Goal: Contribute content: Add original content to the website for others to see

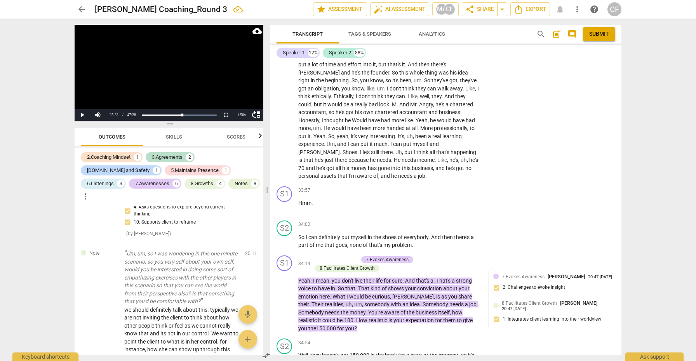
scroll to position [3737, 0]
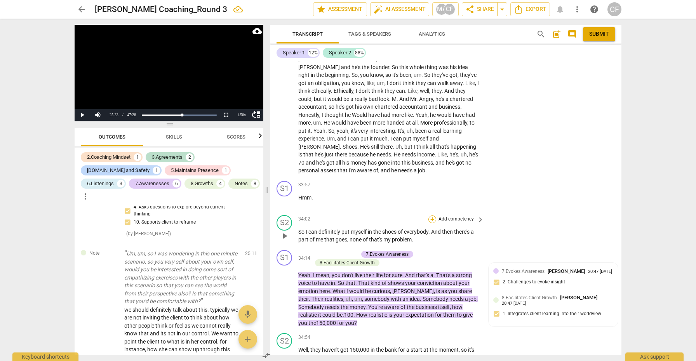
click at [429, 215] on div "+" at bounding box center [432, 219] width 8 height 8
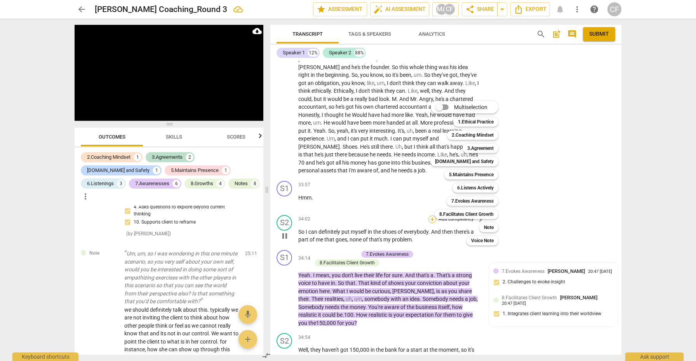
scroll to position [2884, 0]
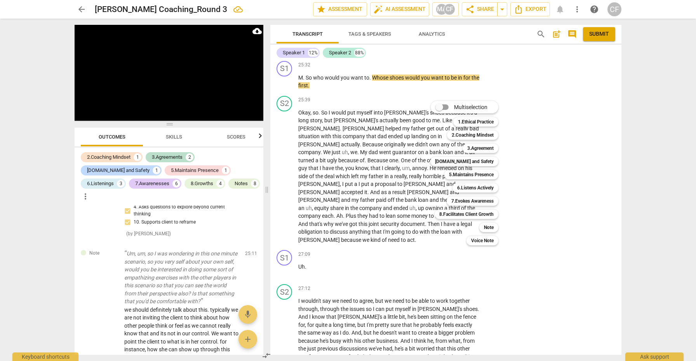
click at [432, 238] on div "Multiselection m 1.Ethical Practice 1 2.Coaching Mindset 2 3.Agreement 3 [DOMAI…" at bounding box center [470, 173] width 86 height 148
click at [553, 182] on div at bounding box center [348, 180] width 696 height 361
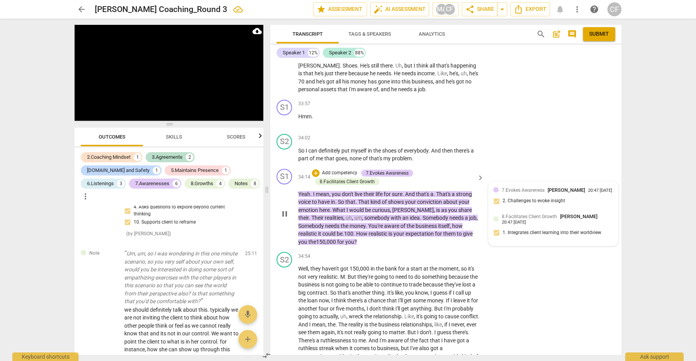
scroll to position [3823, 0]
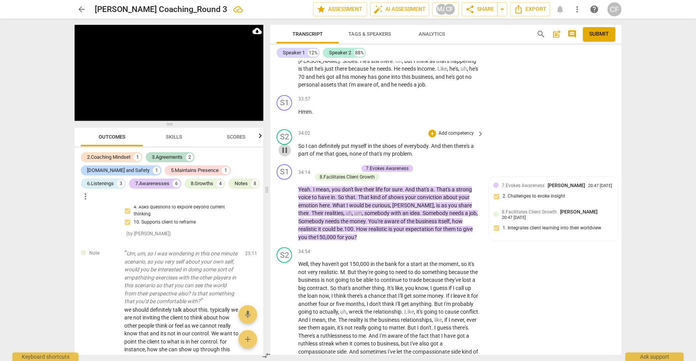
click at [287, 146] on span "pause" at bounding box center [284, 150] width 9 height 9
click at [287, 146] on span "play_arrow" at bounding box center [284, 150] width 9 height 9
click at [431, 130] on div "+" at bounding box center [432, 134] width 8 height 8
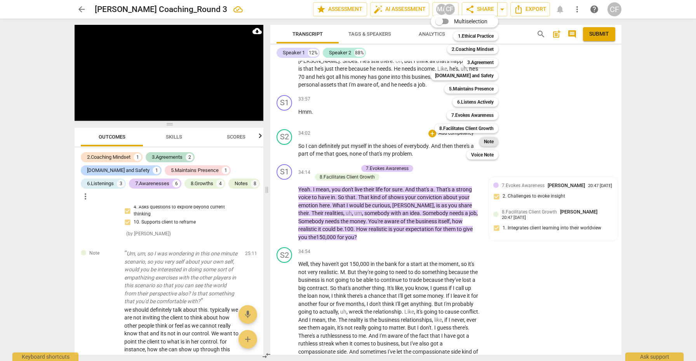
click at [492, 139] on b "Note" at bounding box center [489, 141] width 10 height 9
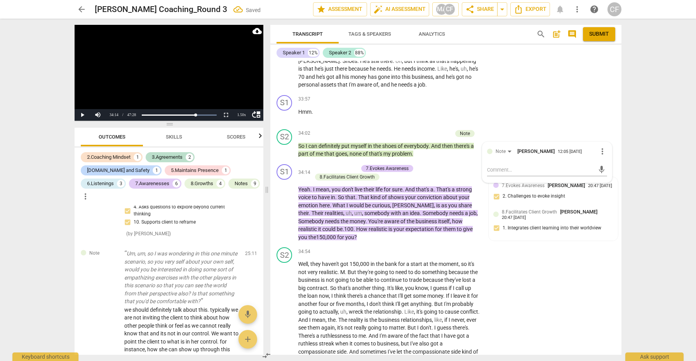
scroll to position [2898, 0]
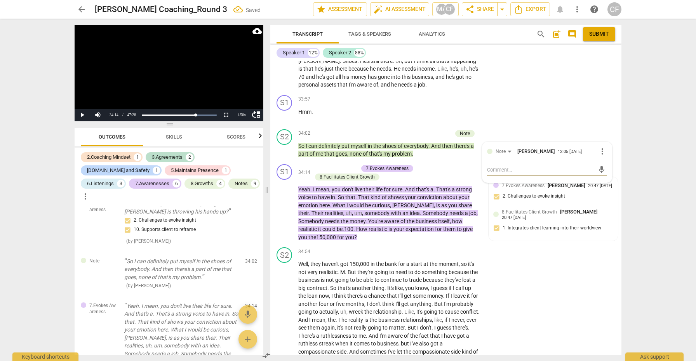
type textarea "y"
type textarea "ye"
type textarea "yes"
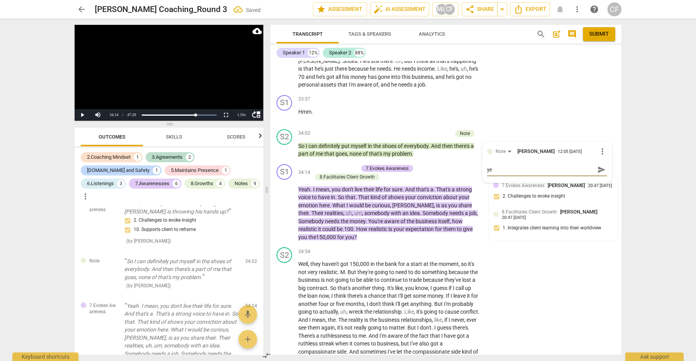
type textarea "yes"
type textarea "yes,"
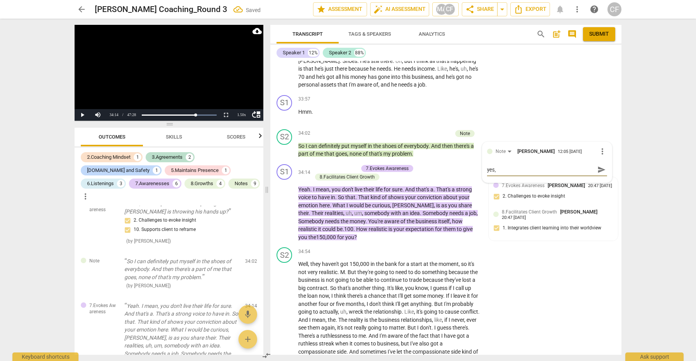
type textarea "yes,"
type textarea "yes, a"
type textarea "yes, an"
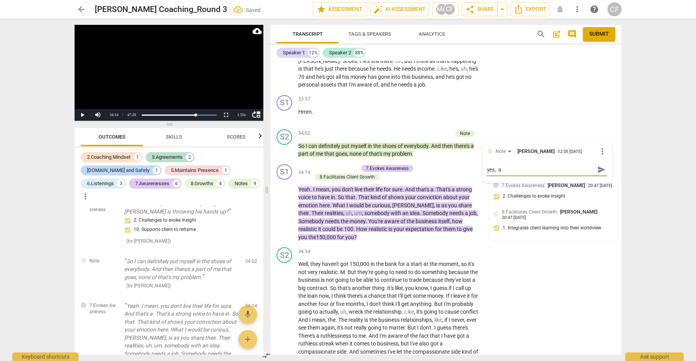
type textarea "yes, an"
type textarea "yes, and"
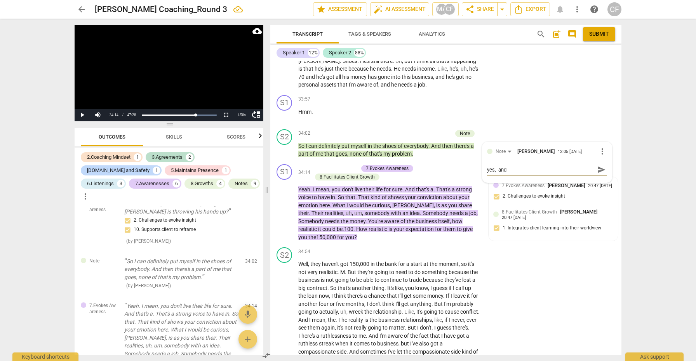
type textarea "yes, and s"
type textarea "yes, and sh"
type textarea "yes, and she"
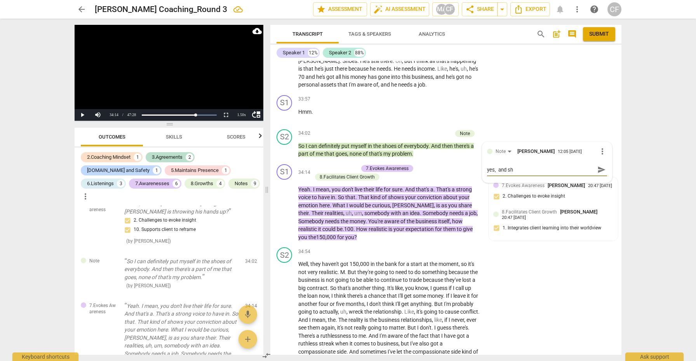
type textarea "yes, and she"
type textarea "yes, and she i"
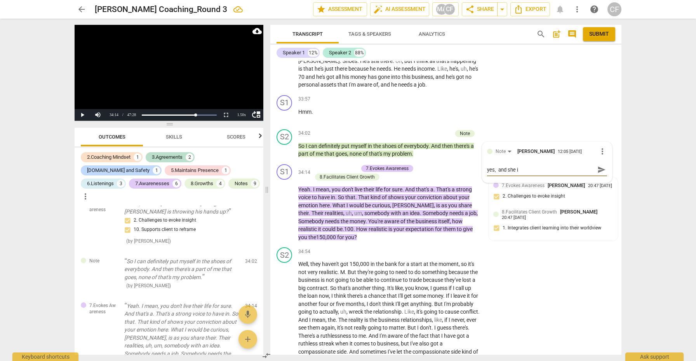
type textarea "yes, and she is"
type textarea "yes, and she is p"
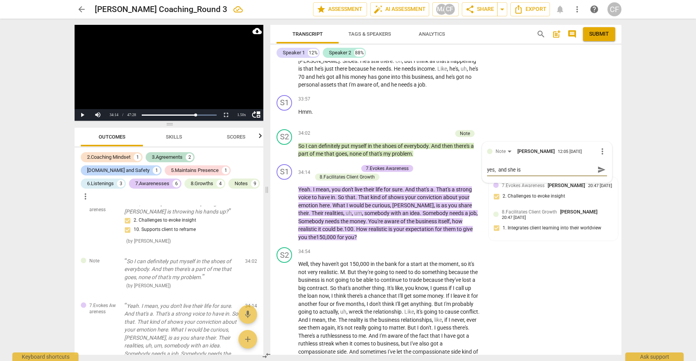
type textarea "yes, and she is p"
type textarea "yes, and she is pa"
type textarea "yes, and she is par"
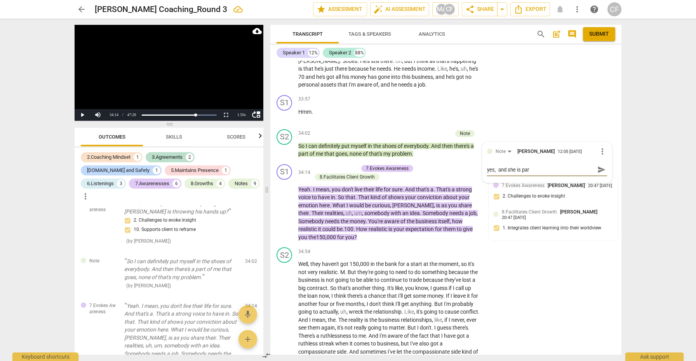
type textarea "yes, and she is part"
type textarea "yes, and she is parti"
type textarea "yes, and she is partia"
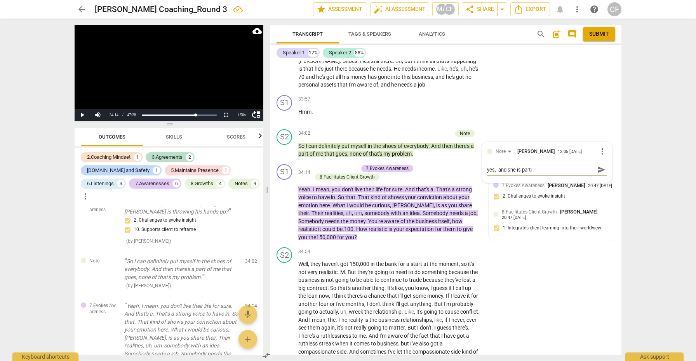
type textarea "yes, and she is partia"
type textarea "yes, and she is partial"
type textarea "yes, and she is partiall"
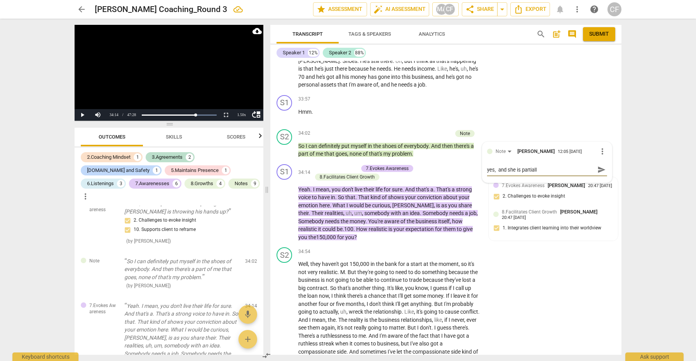
type textarea "yes, and she is partially"
type textarea "yes, and she is partially r"
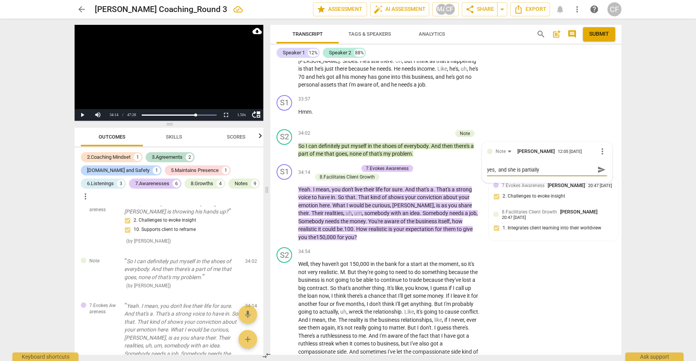
type textarea "yes, and she is partially r"
type textarea "yes, and she is partially ri"
type textarea "yes, and she is partially rig"
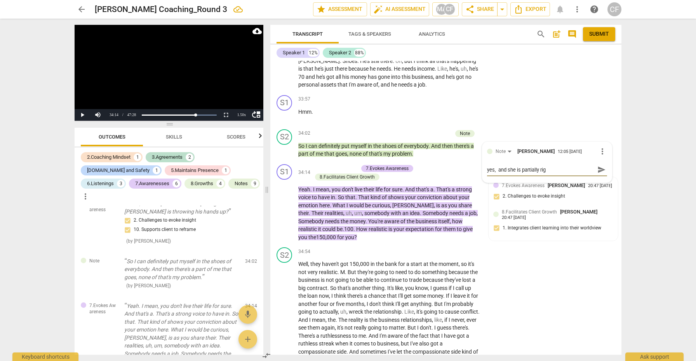
type textarea "yes, and she is partially righ"
type textarea "yes, and she is partially right"
type textarea "yes, and she is partially right."
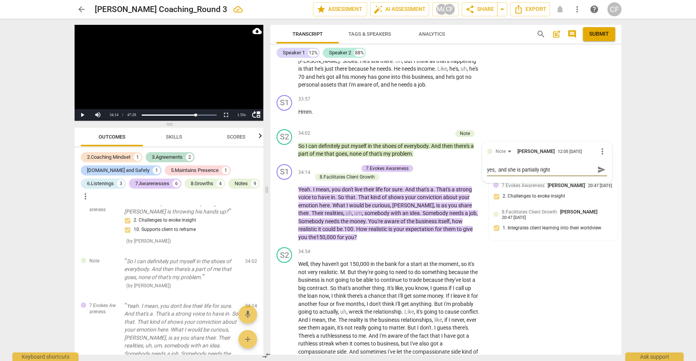
type textarea "yes, and she is partially right."
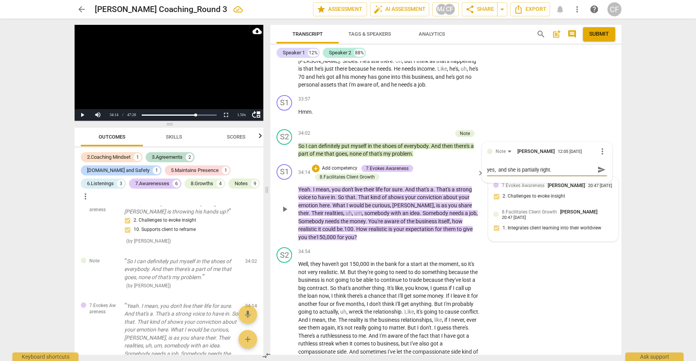
type textarea "yes, and she is partially right. I"
type textarea "yes, and she is partially right. It"
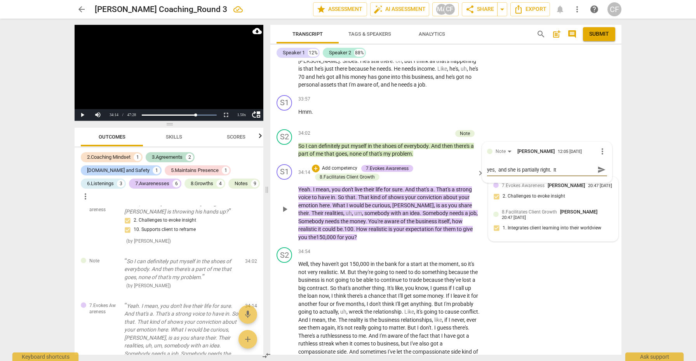
type textarea "yes, and she is partially right. It"
type textarea "yes, and she is partially right. Its"
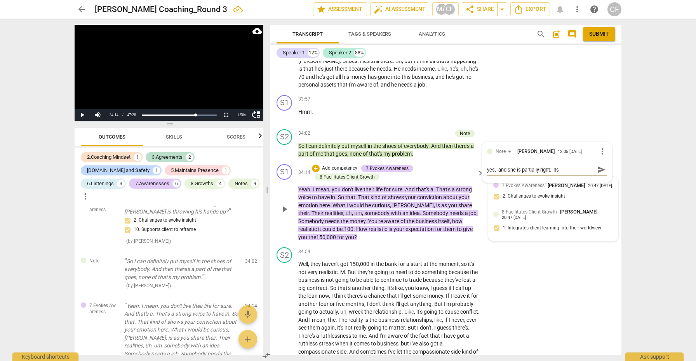
type textarea "yes, and she is partially right. Its"
type textarea "yes, and she is partially right. Its n"
type textarea "yes, and she is partially right. Its no"
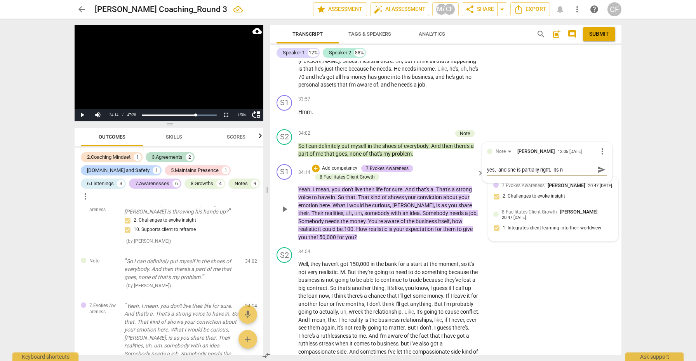
type textarea "yes, and she is partially right. Its no"
type textarea "yes, and she is partially right. Its not"
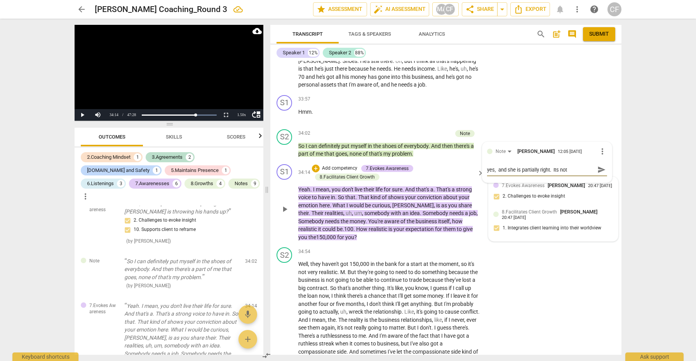
type textarea "yes, and she is partially right. Its not h"
type textarea "yes, and she is partially right. Its not he"
type textarea "yes, and she is partially right. Its not her"
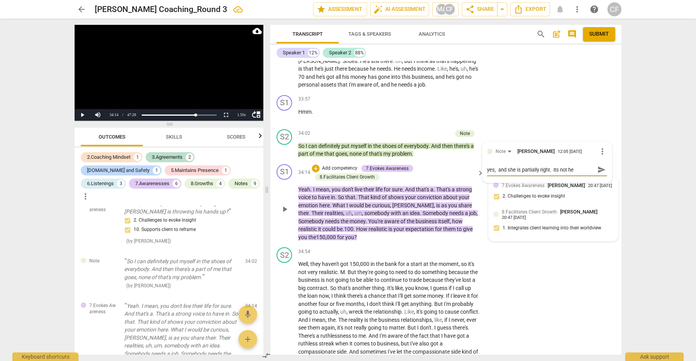
type textarea "yes, and she is partially right. Its not her"
type textarea "yes, and she is partially right. Its not her p"
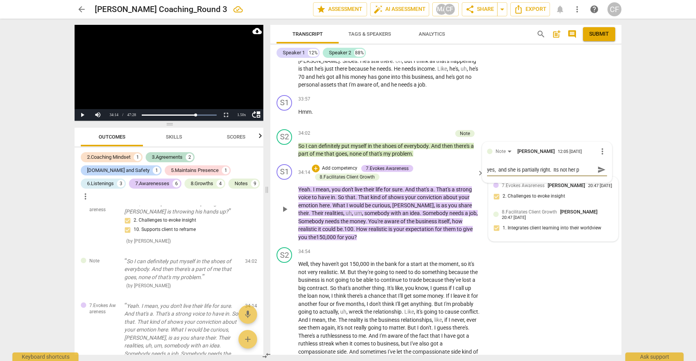
type textarea "yes, and she is partially right. Its not her"
type textarea "yes, and she is partially right. Its not her i"
type textarea "yes, and she is partially right. Its not her is"
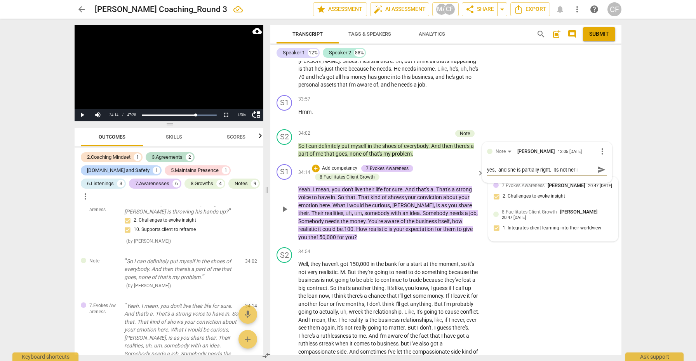
type textarea "yes, and she is partially right. Its not her is"
type textarea "yes, and she is partially right. Its not her iss"
type textarea "yes, and she is partially right. Its not her issu"
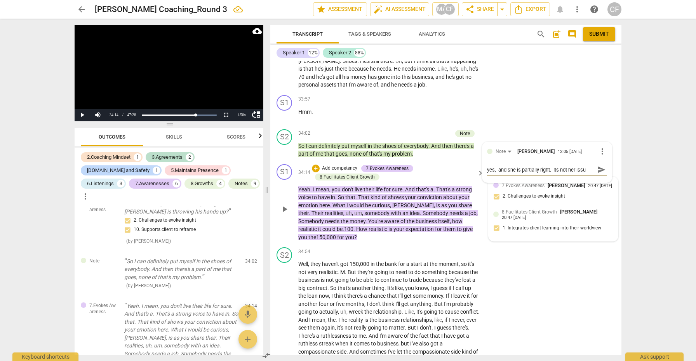
type textarea "yes, and she is partially right. Its not her issue"
type textarea "yes, and she is partially right. Its not her issue h"
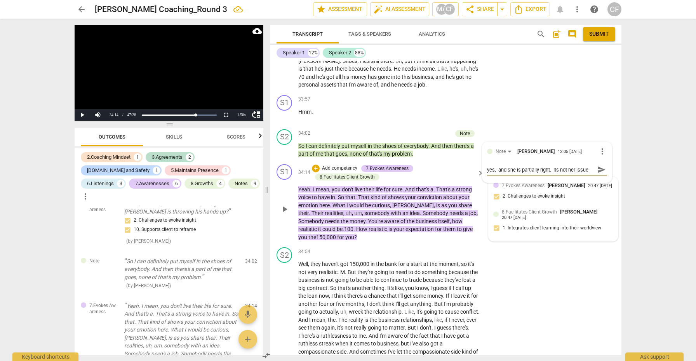
type textarea "yes, and she is partially right. Its not her issue h"
type textarea "yes, and she is partially right. Its not her issue ho"
type textarea "yes, and she is partially right. Its not her issue how"
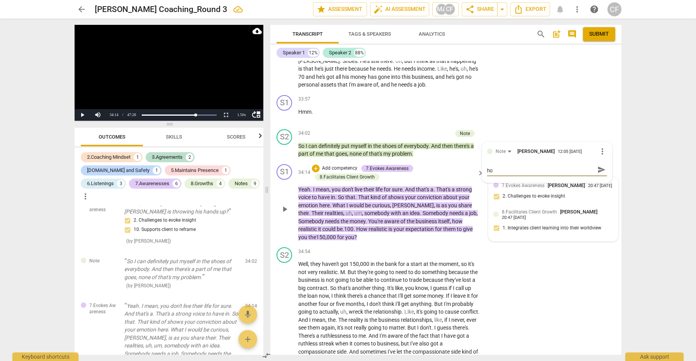
type textarea "yes, and she is partially right. Its not her issue how"
type textarea "yes, and she is partially right. Its not her issue how o"
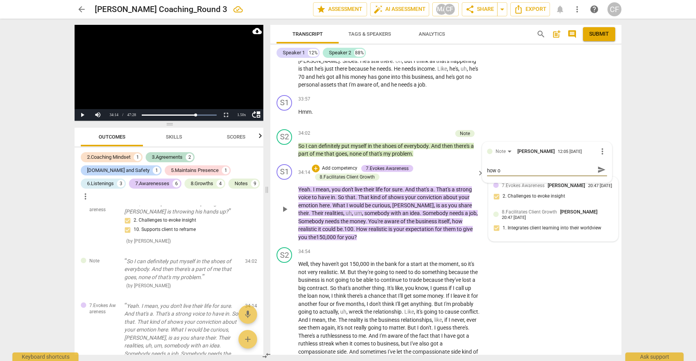
scroll to position [0, 0]
type textarea "yes, and she is partially right. Its not her issue how ot"
type textarea "yes, and she is partially right. Its not her issue how oth"
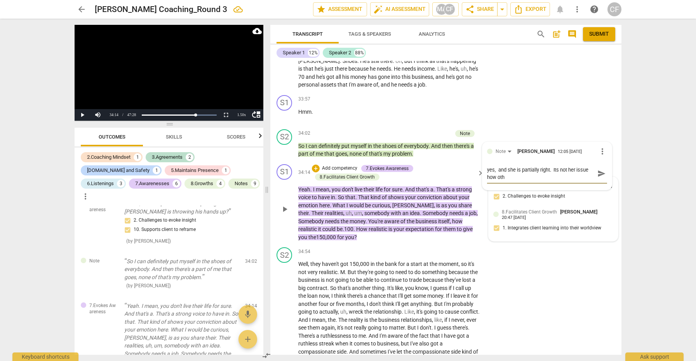
type textarea "yes, and she is partially right. Its not her issue how othe"
type textarea "yes, and she is partially right. Its not her issue how other"
type textarea "yes, and she is partially right. Its not her issue how others"
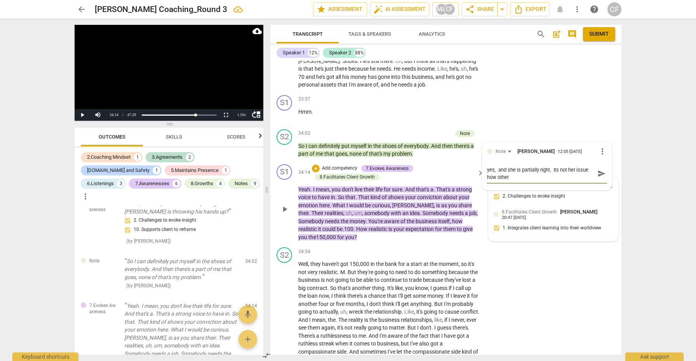
type textarea "yes, and she is partially right. Its not her issue how others"
type textarea "yes, and she is partially right. Its not her issue how others w"
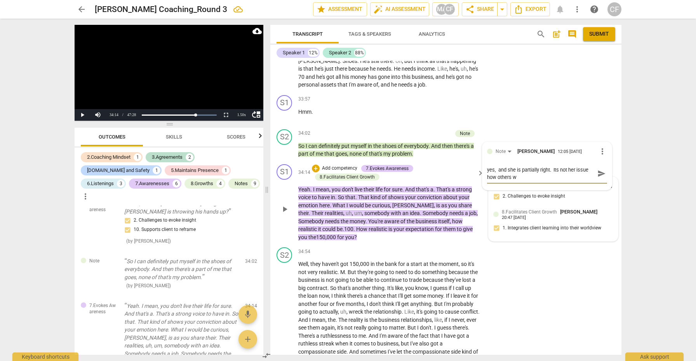
type textarea "yes, and she is partially right. Its not her issue how others wi"
type textarea "yes, and she is partially right. Its not her issue how others wil"
type textarea "yes, and she is partially right. Its not her issue how others will"
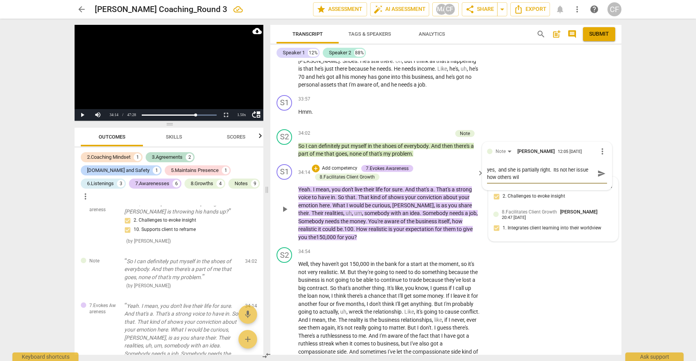
type textarea "yes, and she is partially right. Its not her issue how others will"
type textarea "yes, and she is partially right. Its not her issue how others will r"
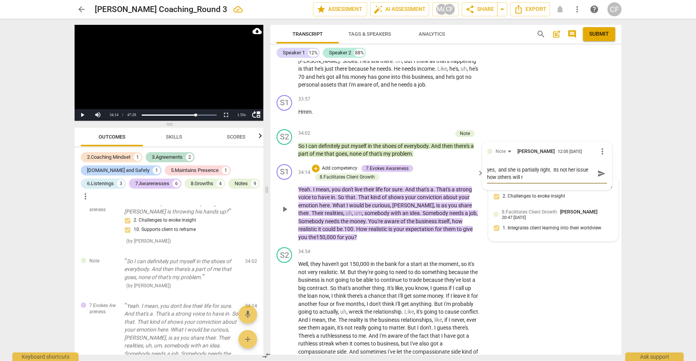
type textarea "yes, and she is partially right. Its not her issue how others will re"
type textarea "yes, and she is partially right. Its not her issue how others will res"
type textarea "yes, and she is partially right. Its not her issue how others will resp"
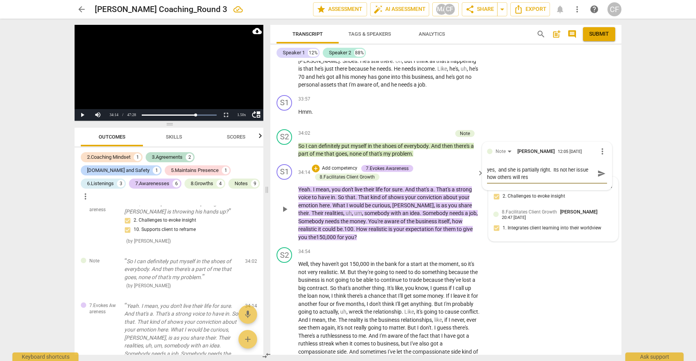
type textarea "yes, and she is partially right. Its not her issue how others will resp"
type textarea "yes, and she is partially right. Its not her issue how others will respn"
type textarea "yes, and she is partially right. Its not her issue how others will respno"
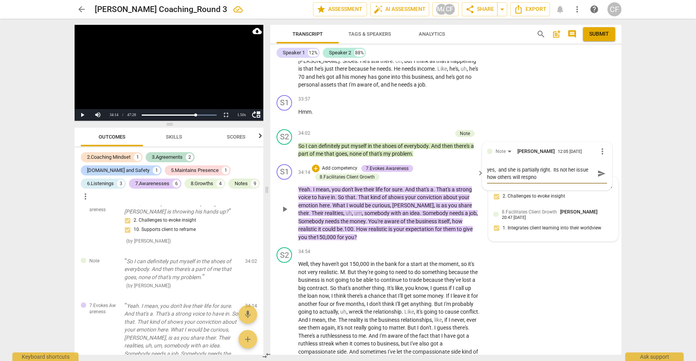
type textarea "yes, and she is partially right. Its not her issue how others will respnos"
type textarea "yes, and she is partially right. Its not her issue how others will respnosd"
type textarea "yes, and she is partially right. Its not her issue how others will responds,"
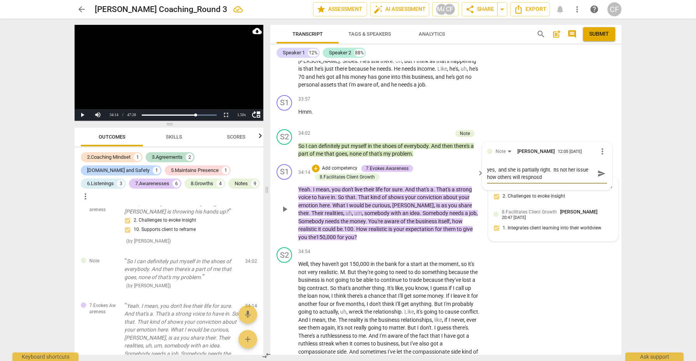
type textarea "yes, and she is partially right. Its not her issue how others will responds,"
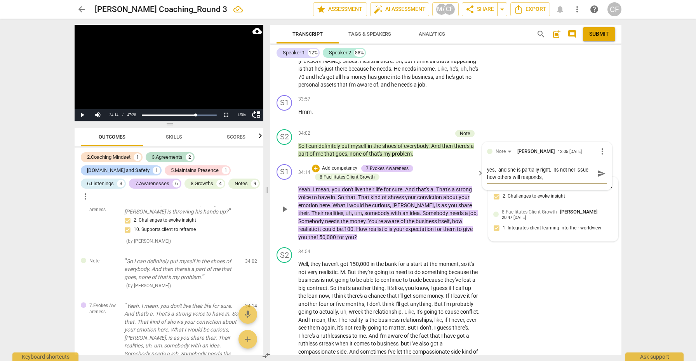
type textarea "yes, and she is partially right. Its not her issue how others will responds"
type textarea "yes, and she is partially right. Its not her issue how others will respond"
type textarea "yes, and she is partially right. Its not her issue how others will respond."
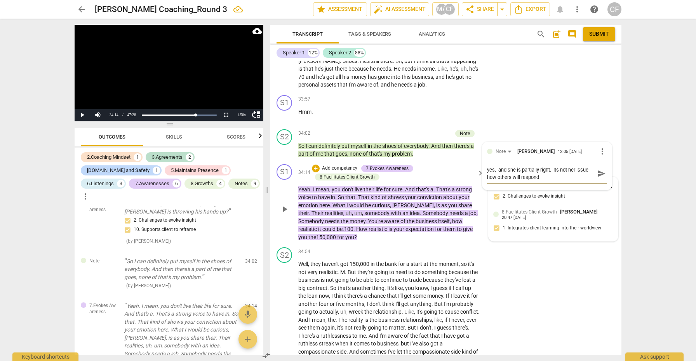
type textarea "yes, and she is partially right. Its not her issue how others will respond."
type textarea "yes, and she is partially right. It's not her issue how others will respond."
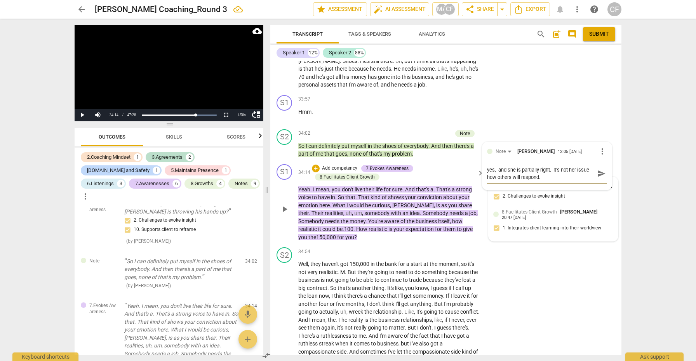
type textarea "yes, and she is partially right. It's not her issue how others will respond. i"
type textarea "yes, and she is partially right. It's not her issue how others will respond. it"
type textarea "yes, and she is partially right. It's not her issue how others will respond. its"
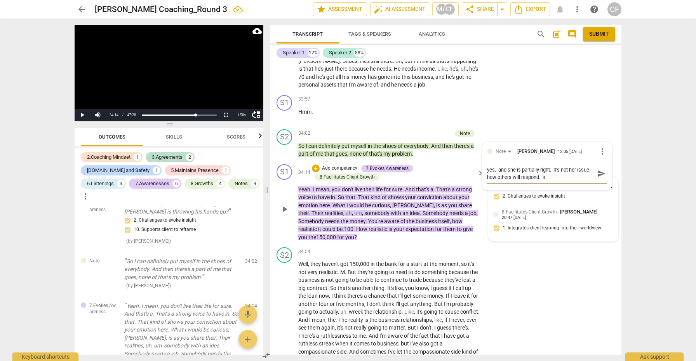
type textarea "yes, and she is partially right. It's not her issue how others will respond. its"
type textarea "yes, and she is partially right. It's not her issue how others will respond. it…"
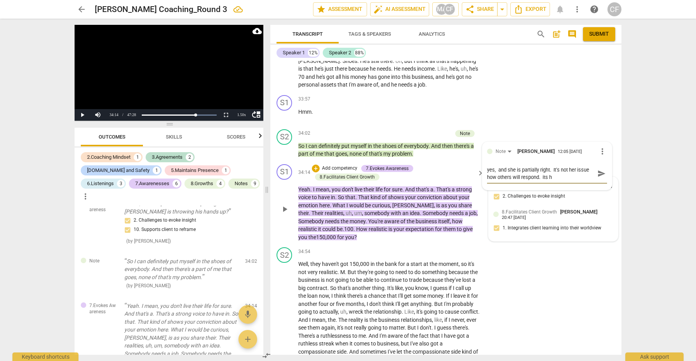
type textarea "yes, and she is partially right. It's not her issue how others will respond. it…"
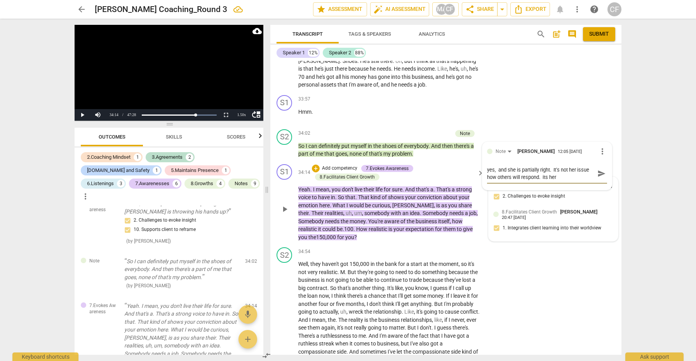
type textarea "yes, and she is partially right. It's not her issue how others will respond. it…"
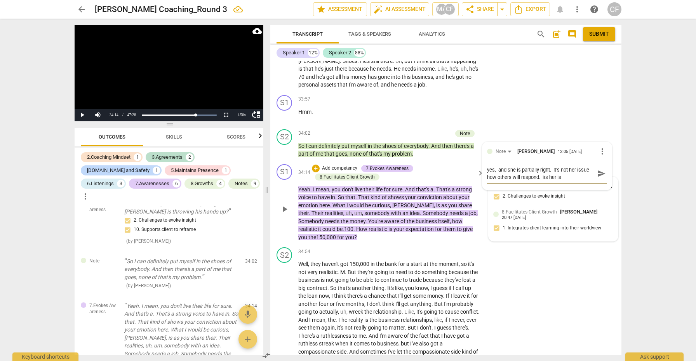
type textarea "yes, and she is partially right. It's not her issue how others will respond. it…"
click at [599, 177] on span "send" at bounding box center [601, 181] width 9 height 9
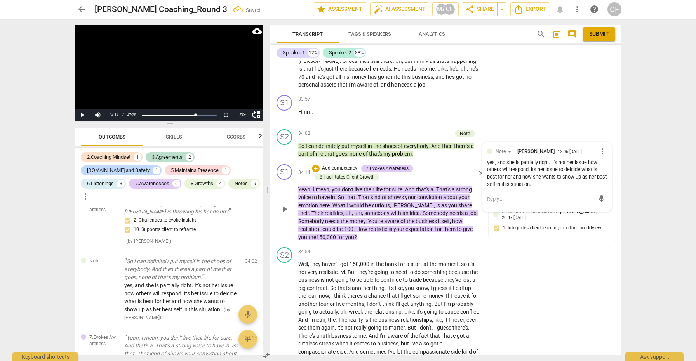
click at [284, 205] on span "play_arrow" at bounding box center [284, 209] width 9 height 9
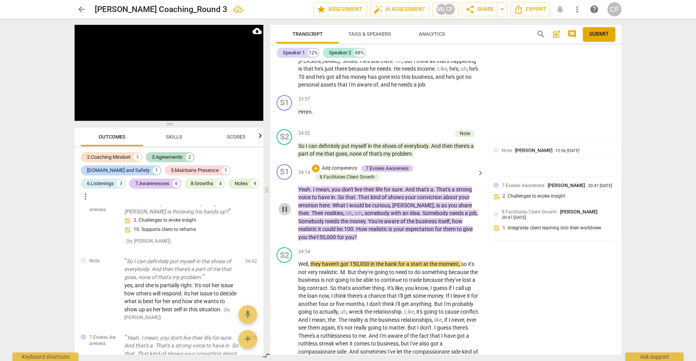
click at [284, 205] on span "pause" at bounding box center [284, 209] width 9 height 9
click at [314, 165] on div "+" at bounding box center [316, 169] width 8 height 8
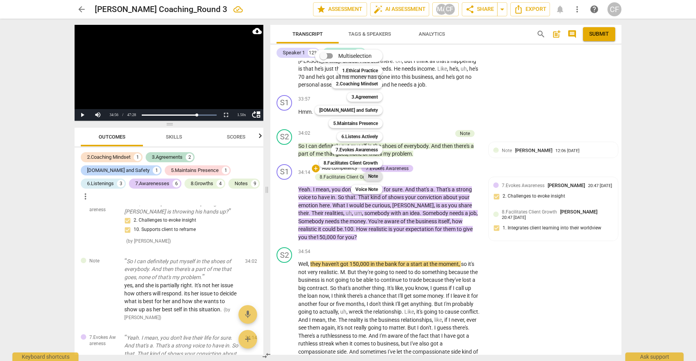
click at [371, 175] on b "Note" at bounding box center [373, 176] width 10 height 9
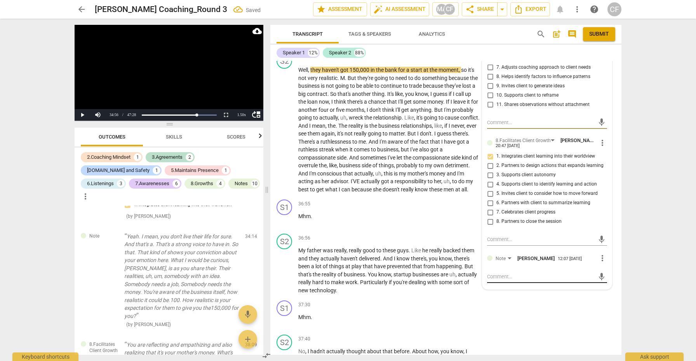
scroll to position [4023, 0]
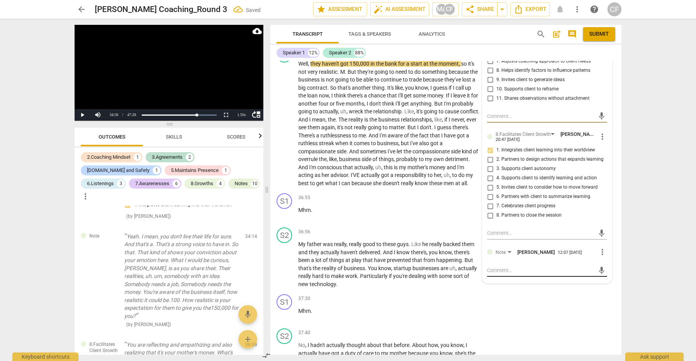
click at [509, 267] on textarea at bounding box center [541, 270] width 108 height 7
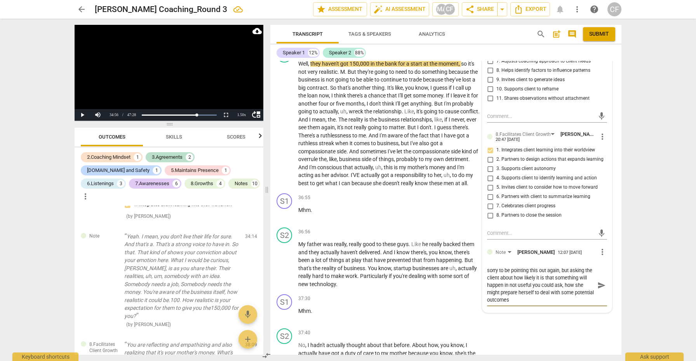
scroll to position [0, 0]
click at [597, 281] on span "send" at bounding box center [601, 285] width 9 height 9
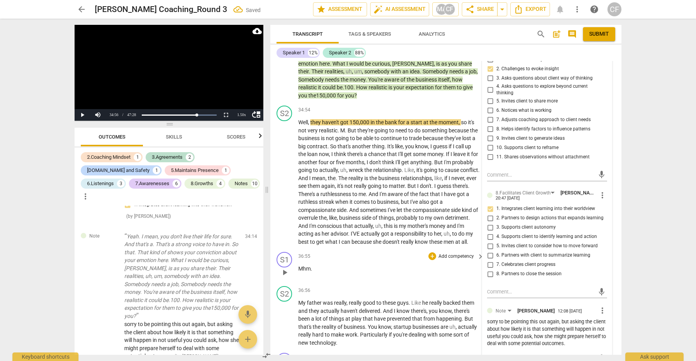
scroll to position [3963, 0]
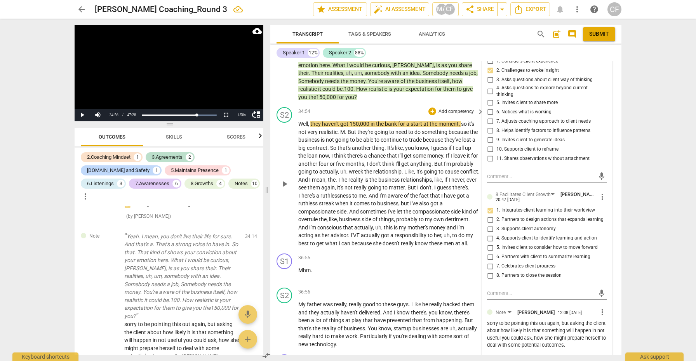
click at [285, 179] on span "play_arrow" at bounding box center [284, 183] width 9 height 9
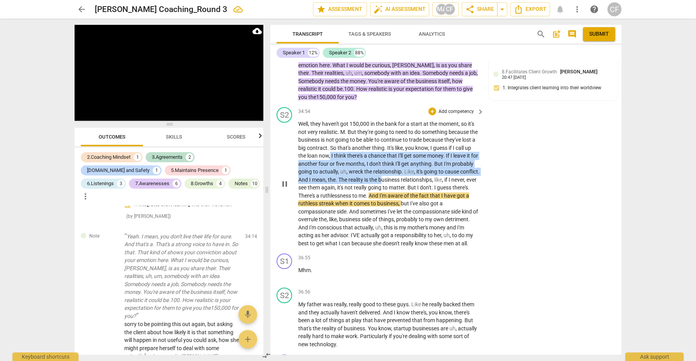
drag, startPoint x: 347, startPoint y: 106, endPoint x: 420, endPoint y: 127, distance: 75.5
click at [420, 127] on p "Well , they haven't got 150,000 in the bank for a start at the moment , so it's…" at bounding box center [389, 183] width 182 height 127
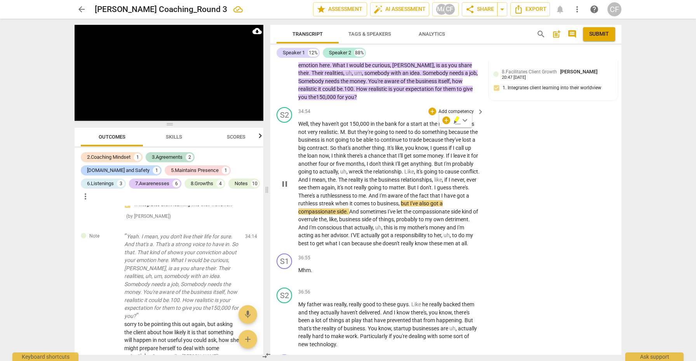
click at [387, 153] on span "chance" at bounding box center [377, 156] width 19 height 6
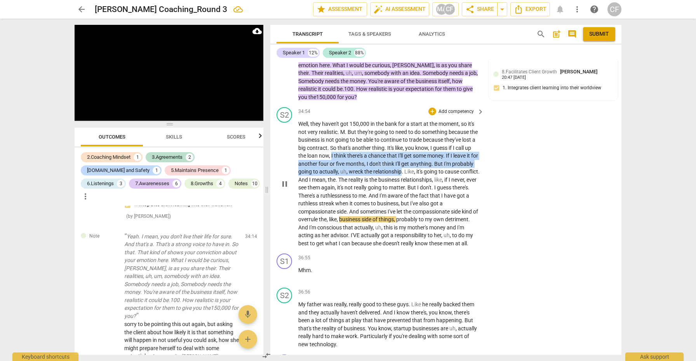
drag, startPoint x: 348, startPoint y: 107, endPoint x: 424, endPoint y: 124, distance: 77.2
click at [424, 124] on p "Well , they haven't got 150,000 in the bank for a start at the moment , so it's…" at bounding box center [389, 183] width 182 height 127
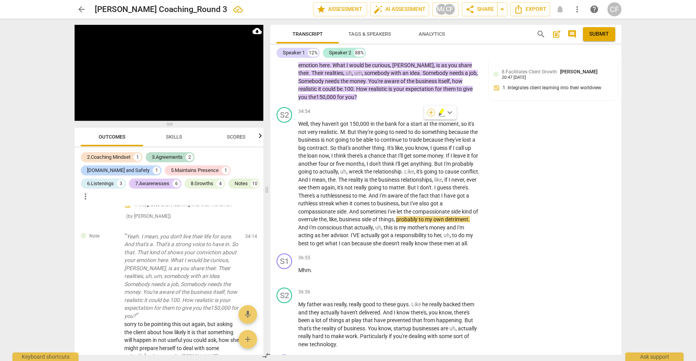
click at [431, 113] on div "+" at bounding box center [431, 113] width 8 height 8
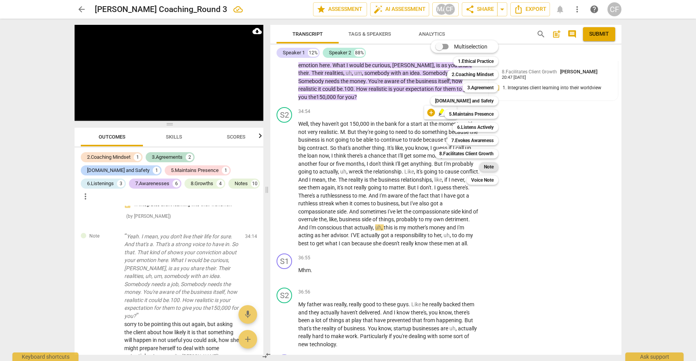
click at [493, 169] on b "Note" at bounding box center [489, 166] width 10 height 9
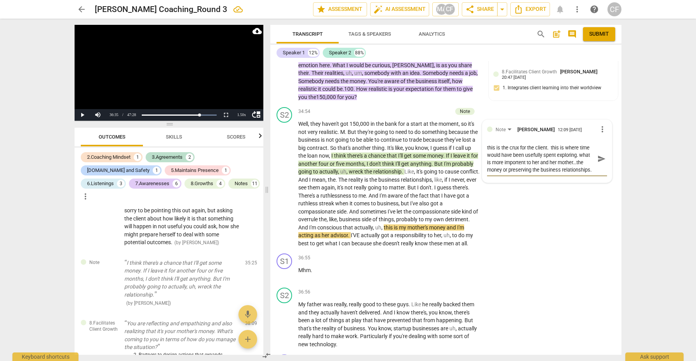
scroll to position [7, 0]
click at [554, 144] on textarea "this is the crux for the client. this is where time would have been usefully sp…" at bounding box center [541, 159] width 108 height 30
click at [561, 144] on textarea "this is the crux for the client. this is where time would have been usefully sp…" at bounding box center [541, 159] width 108 height 30
click at [601, 155] on span "send" at bounding box center [601, 159] width 9 height 9
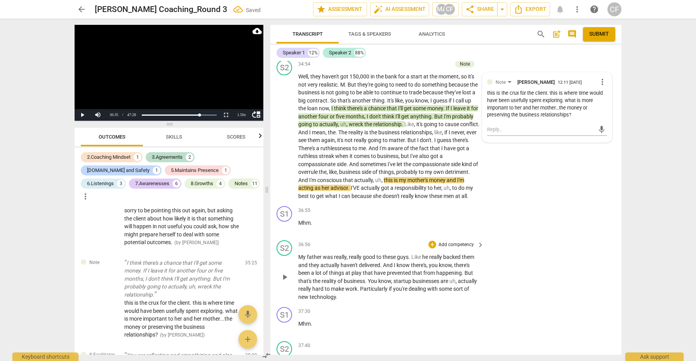
scroll to position [4019, 0]
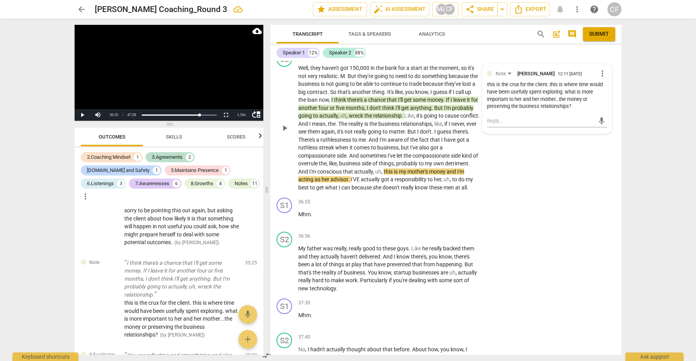
click at [424, 141] on p "Well , they haven't got 150,000 in the bank for a start at the moment , so it's…" at bounding box center [389, 127] width 182 height 127
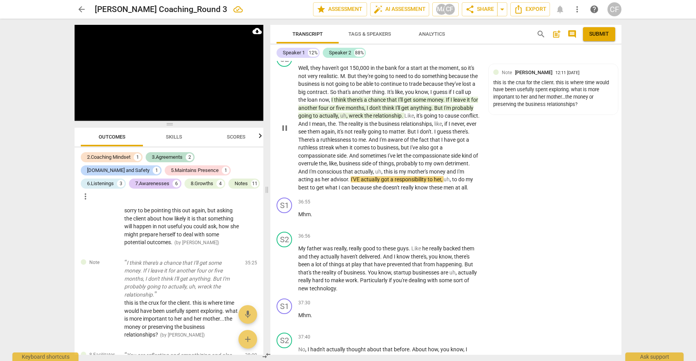
drag, startPoint x: 325, startPoint y: 120, endPoint x: 351, endPoint y: 131, distance: 27.6
click at [351, 131] on p "Well , they haven't got 150,000 in the bank for a start at the moment , so it's…" at bounding box center [389, 127] width 182 height 127
click at [368, 195] on div "S1 play_arrow pause 36:55 + Add competency keyboard_arrow_right Mhm ." at bounding box center [445, 212] width 351 height 34
click at [284, 214] on span "pause" at bounding box center [284, 218] width 9 height 9
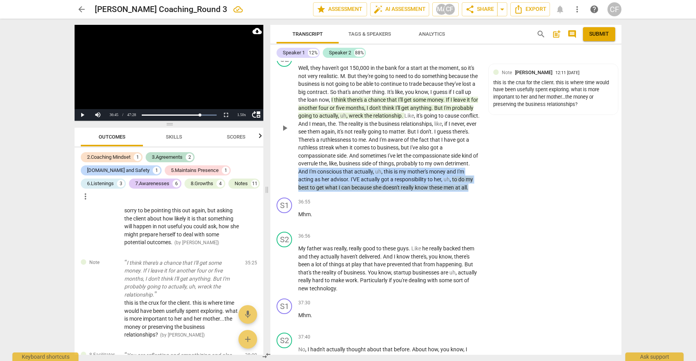
drag, startPoint x: 325, startPoint y: 120, endPoint x: 441, endPoint y: 149, distance: 119.0
click at [441, 149] on div "S2 play_arrow pause 34:54 + Add competency Note keyboard_arrow_right Well , the…" at bounding box center [445, 121] width 351 height 146
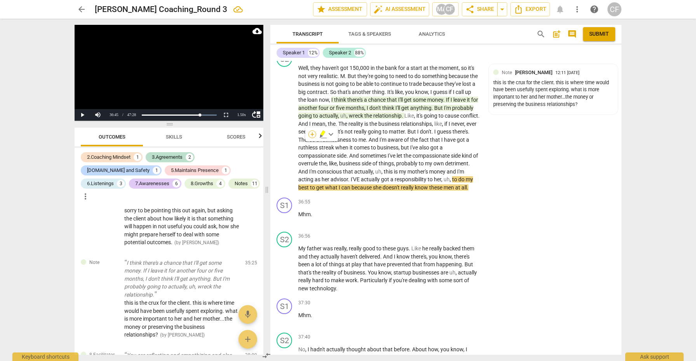
click at [314, 134] on div "+" at bounding box center [312, 134] width 8 height 8
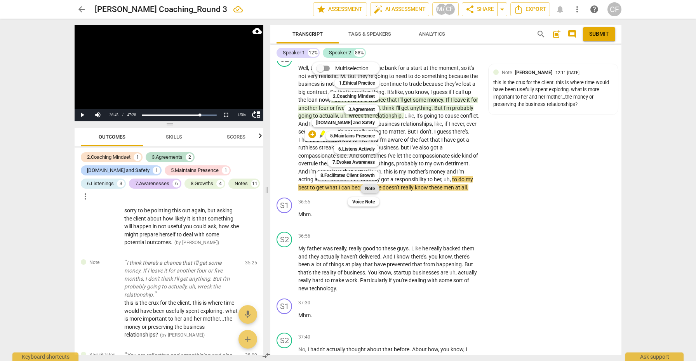
click at [368, 187] on b "Note" at bounding box center [370, 188] width 10 height 9
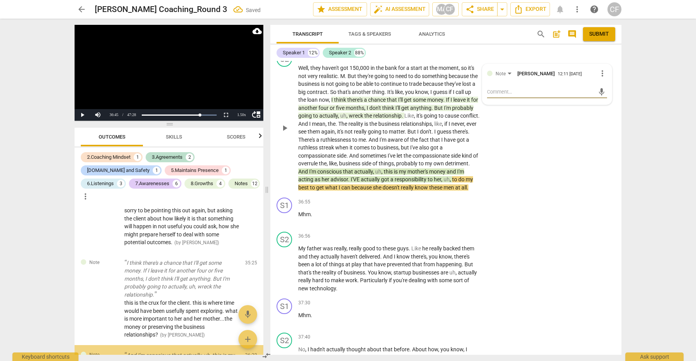
scroll to position [3855, 0]
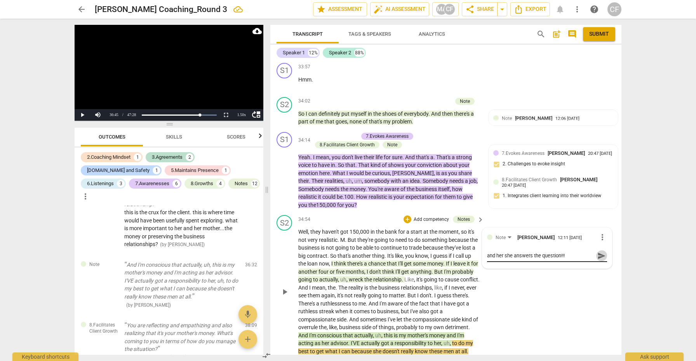
click at [597, 252] on span "send" at bounding box center [601, 256] width 9 height 9
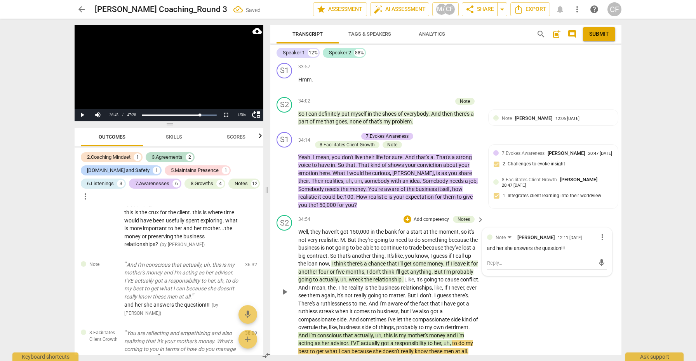
click at [526, 262] on div "S2 play_arrow pause 34:54 + Add competency Notes keyboard_arrow_right Well , th…" at bounding box center [445, 285] width 351 height 146
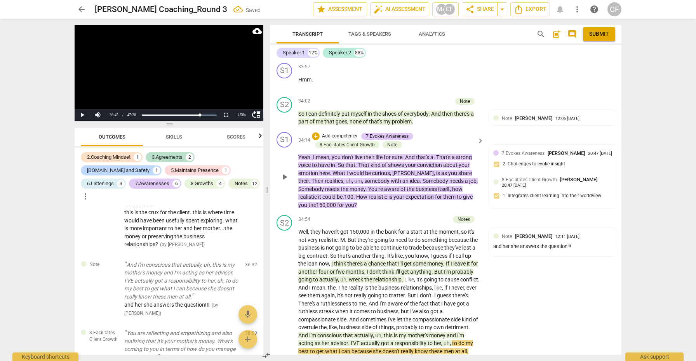
scroll to position [3809, 0]
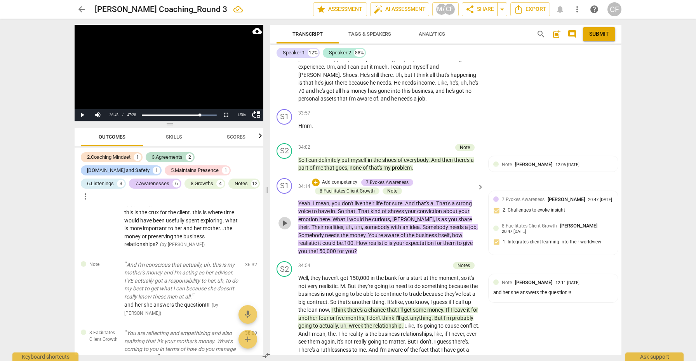
click at [284, 219] on span "play_arrow" at bounding box center [284, 223] width 9 height 9
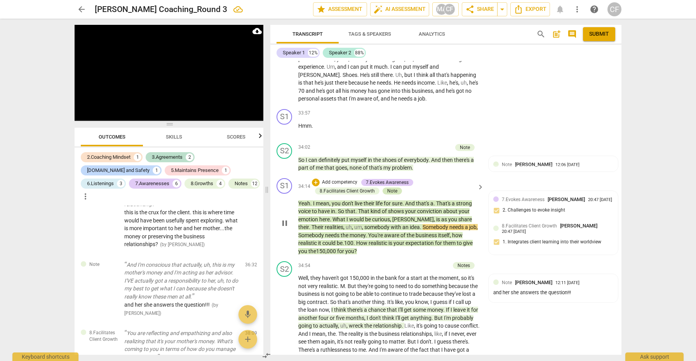
click at [389, 188] on div "Note" at bounding box center [392, 191] width 10 height 7
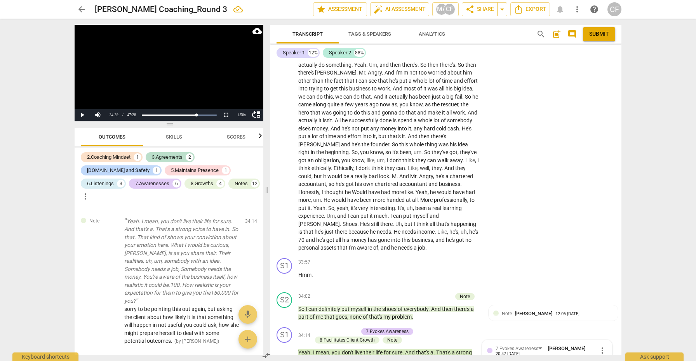
scroll to position [3659, 0]
click at [340, 221] on span "[PERSON_NAME]" at bounding box center [319, 224] width 42 height 6
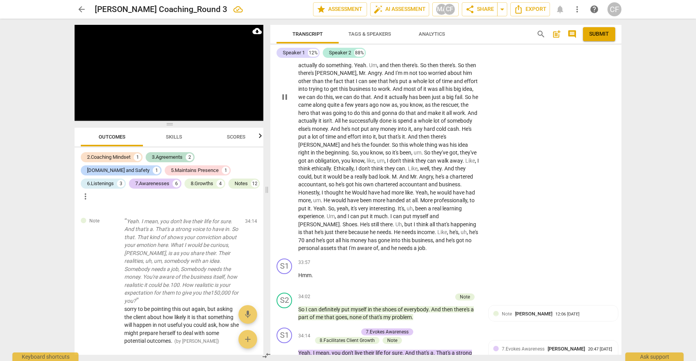
click at [532, 188] on div "S2 play_arrow pause 29:46 + Add competency keyboard_arrow_right I probably pati…" at bounding box center [445, 91] width 351 height 330
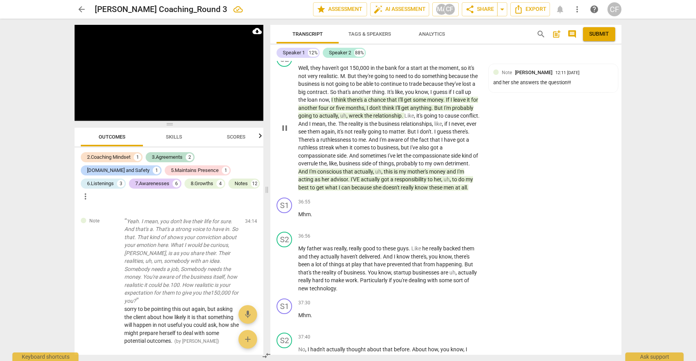
click at [457, 132] on p "Well , they haven't got 150,000 in the bank for a start at the moment , so it's…" at bounding box center [389, 127] width 182 height 127
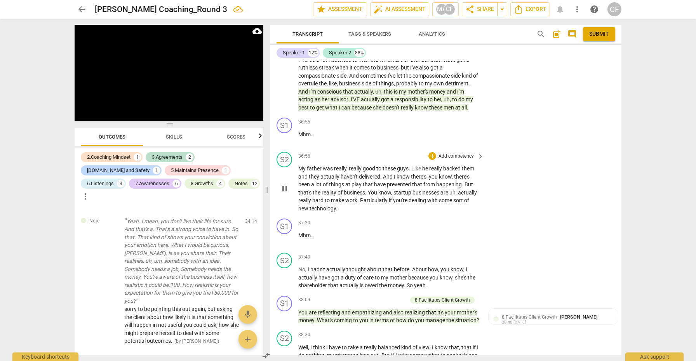
scroll to position [4110, 0]
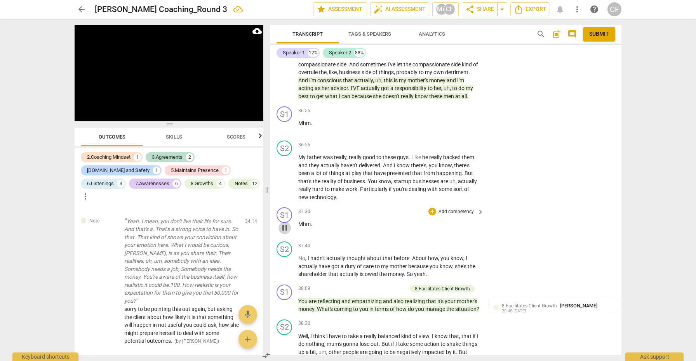
click at [286, 223] on span "pause" at bounding box center [284, 227] width 9 height 9
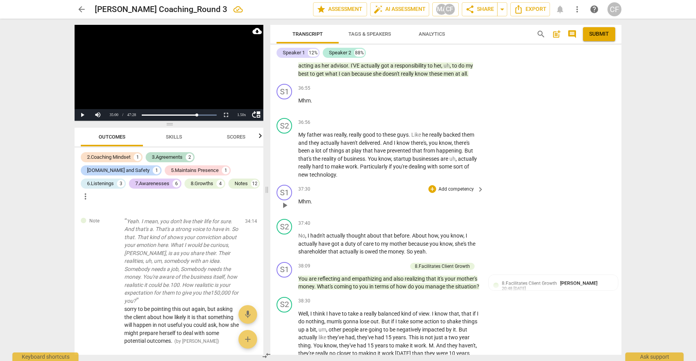
scroll to position [4133, 0]
click at [292, 234] on div "play_arrow pause" at bounding box center [288, 243] width 20 height 19
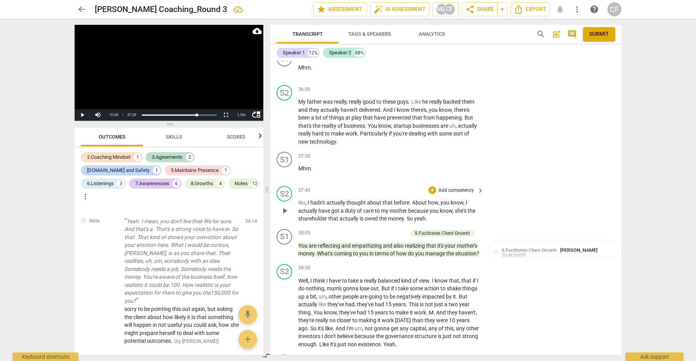
scroll to position [4170, 0]
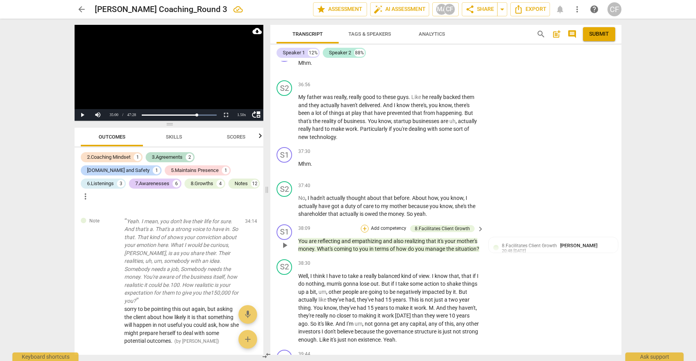
click at [364, 225] on div "+" at bounding box center [365, 229] width 8 height 8
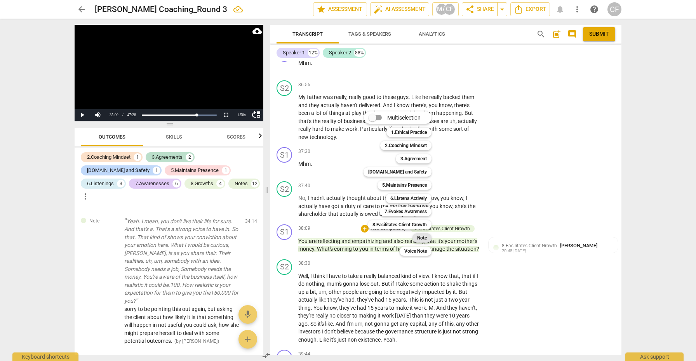
click at [422, 236] on b "Note" at bounding box center [422, 237] width 10 height 9
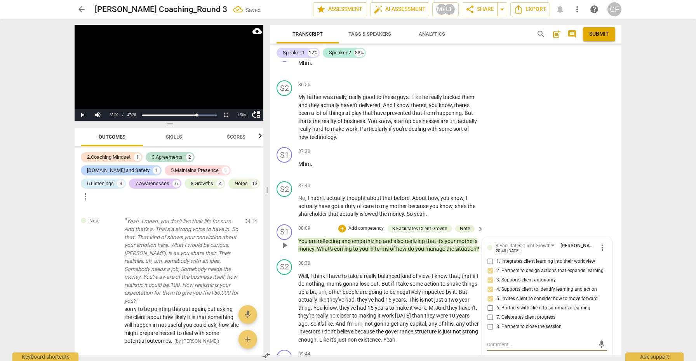
scroll to position [3606, 0]
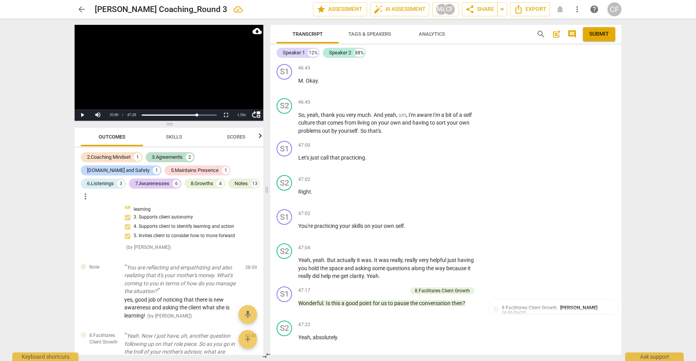
scroll to position [5329, 0]
click at [603, 36] on span "Submit" at bounding box center [599, 34] width 20 height 8
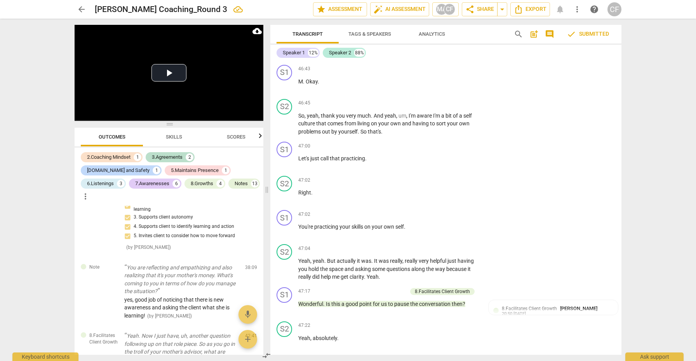
scroll to position [3975, 0]
